Goal: Task Accomplishment & Management: Manage account settings

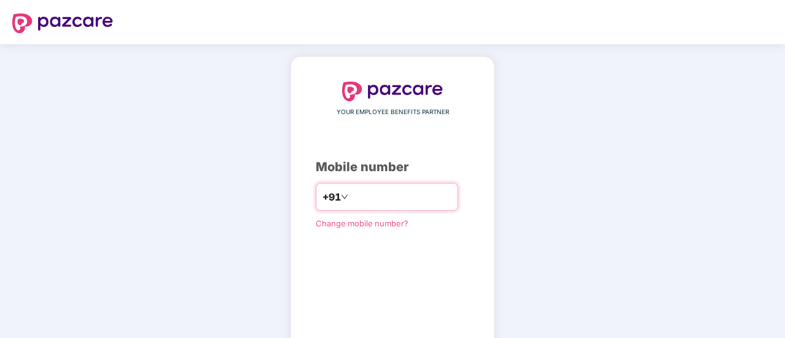
scroll to position [68, 0]
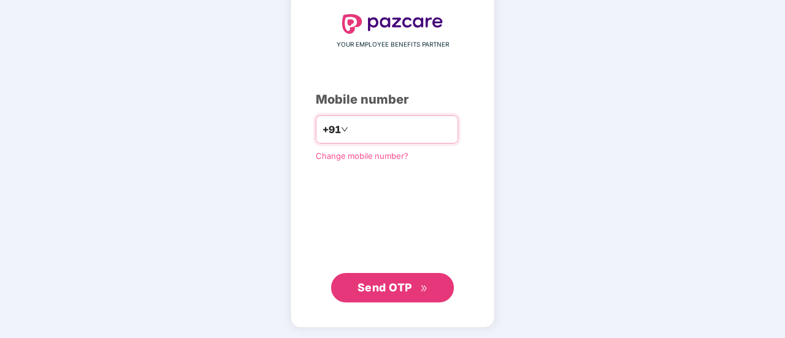
type input "**********"
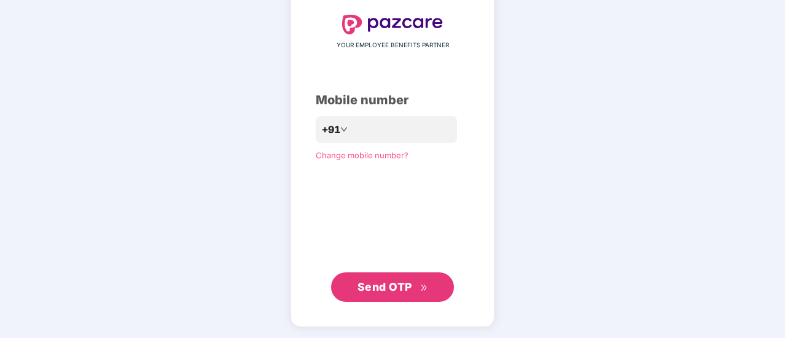
click at [394, 284] on span "Send OTP" at bounding box center [384, 287] width 55 height 13
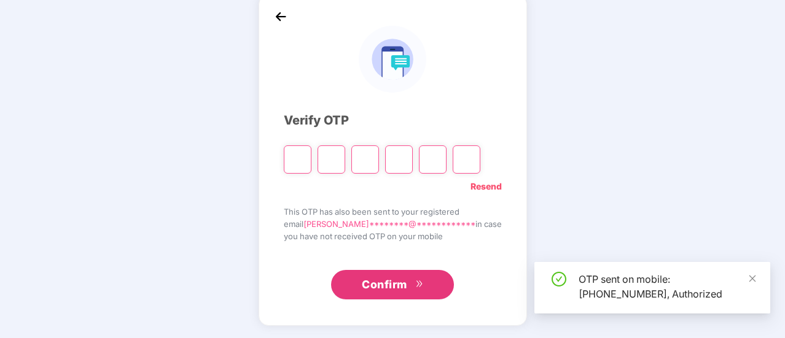
scroll to position [61, 0]
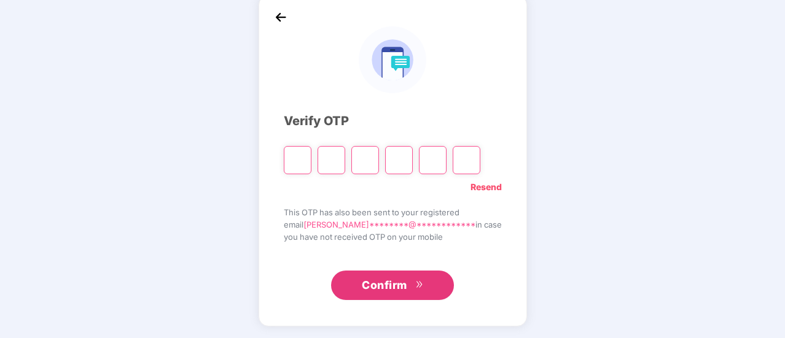
type input "*"
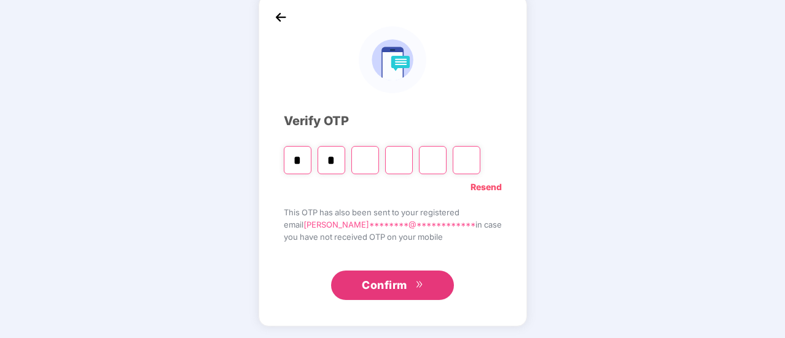
type input "*"
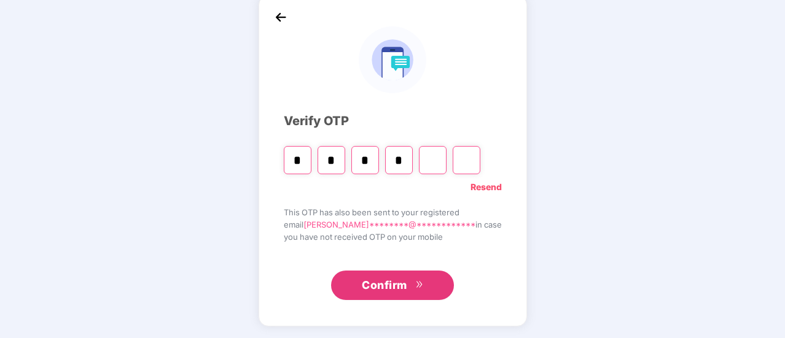
type input "*"
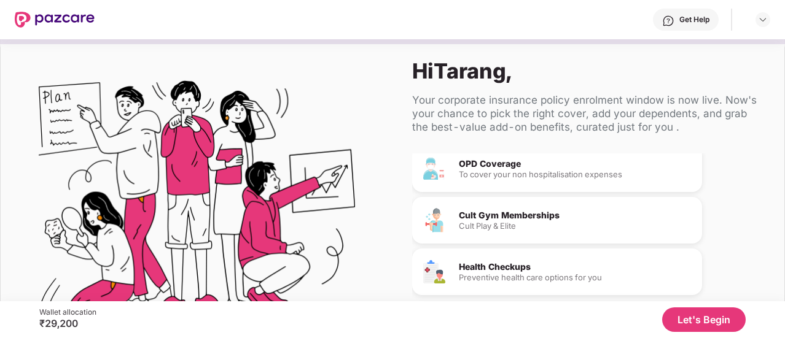
scroll to position [0, 0]
